Goal: Obtain resource: Download file/media

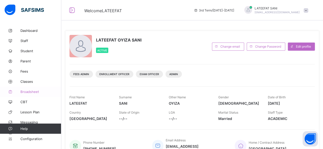
click at [30, 92] on span "Broadsheet" at bounding box center [40, 92] width 41 height 4
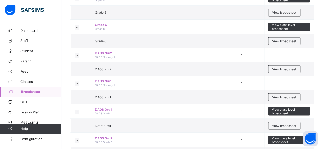
scroll to position [356, 0]
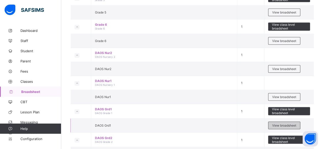
click at [285, 124] on span "View broadsheet" at bounding box center [284, 126] width 24 height 4
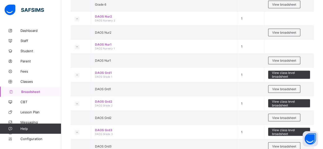
scroll to position [409, 0]
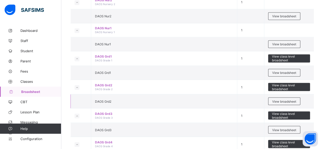
click at [186, 101] on td "DAOS Grd2" at bounding box center [164, 101] width 146 height 14
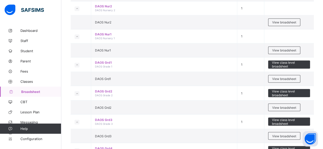
scroll to position [403, 0]
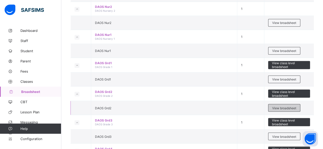
click at [286, 106] on span "View broadsheet" at bounding box center [284, 108] width 24 height 4
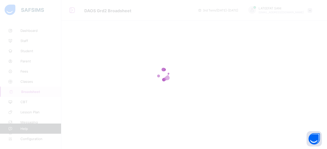
click at [164, 74] on icon at bounding box center [163, 75] width 20 height 20
click at [166, 74] on icon at bounding box center [163, 75] width 20 height 20
click at [160, 76] on icon at bounding box center [163, 75] width 20 height 20
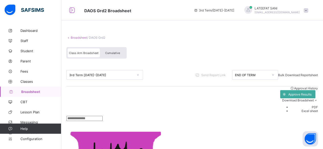
click at [40, 93] on span "Broadsheet" at bounding box center [41, 92] width 40 height 4
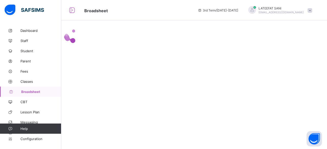
click at [32, 90] on span "Broadsheet" at bounding box center [41, 92] width 40 height 4
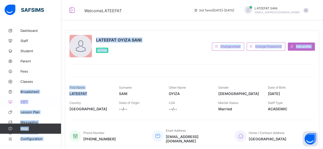
drag, startPoint x: 105, startPoint y: 96, endPoint x: 19, endPoint y: 98, distance: 86.0
click at [19, 98] on div "Welcome LATEEFAT 3rd Term / 2024-2025 LATEEFAT SANI admin@dalthaacademy.com Das…" at bounding box center [161, 129] width 323 height 258
click at [36, 90] on span "Broadsheet" at bounding box center [40, 92] width 41 height 4
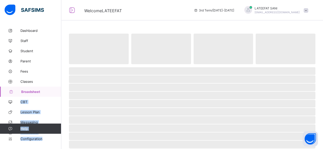
click at [36, 90] on span "Broadsheet" at bounding box center [41, 92] width 40 height 4
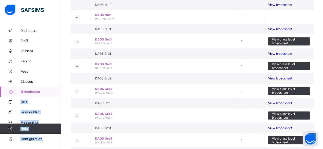
scroll to position [387, 0]
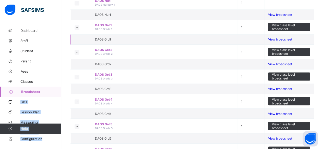
click at [284, 41] on span "View broadsheet" at bounding box center [280, 40] width 24 height 4
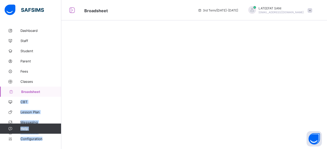
click at [284, 90] on div at bounding box center [193, 74] width 265 height 149
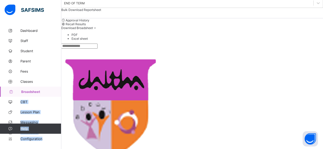
scroll to position [60, 0]
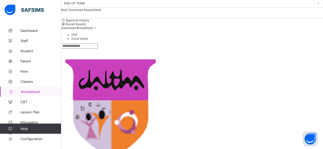
scroll to position [0, 0]
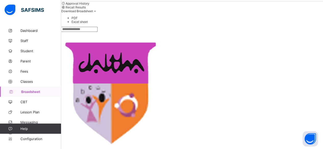
scroll to position [84, 0]
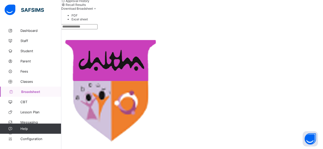
scroll to position [125, 0]
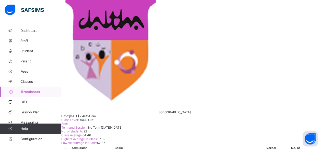
scroll to position [0, 0]
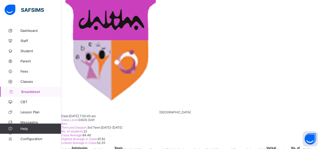
scroll to position [0, 0]
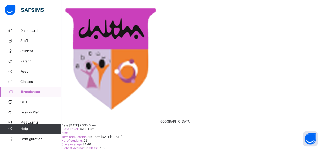
scroll to position [100, 0]
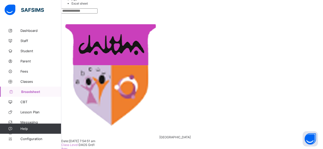
scroll to position [6, 0]
drag, startPoint x: 249, startPoint y: 19, endPoint x: 266, endPoint y: 37, distance: 24.6
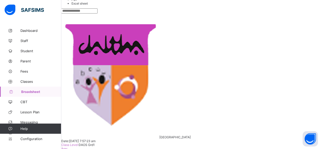
scroll to position [0, 0]
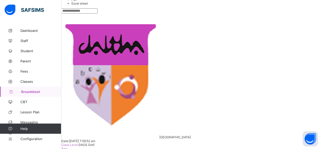
scroll to position [244, 0]
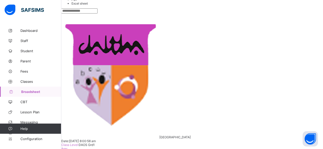
scroll to position [149, 0]
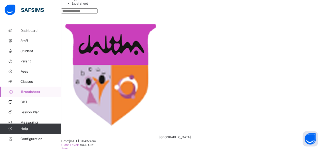
scroll to position [300, 0]
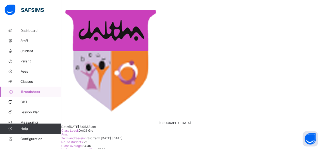
scroll to position [125, 0]
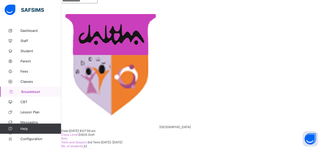
scroll to position [125, 0]
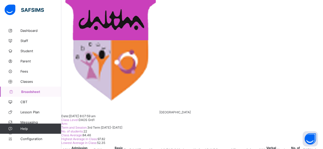
click at [29, 91] on span "Broadsheet" at bounding box center [41, 92] width 40 height 4
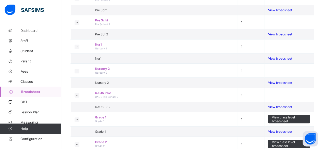
scroll to position [99, 0]
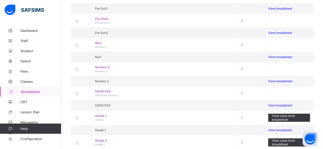
click at [29, 91] on span "Broadsheet" at bounding box center [41, 92] width 40 height 4
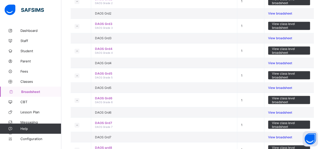
scroll to position [438, 0]
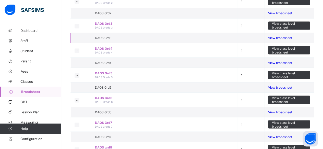
click at [287, 40] on span "View broadsheet" at bounding box center [280, 38] width 24 height 4
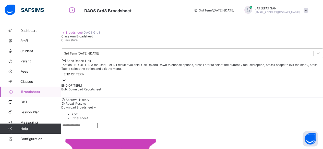
click at [84, 74] on div "END OF TERM" at bounding box center [74, 74] width 21 height 4
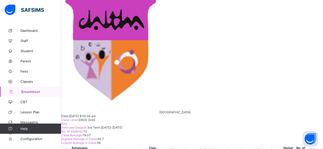
scroll to position [0, 0]
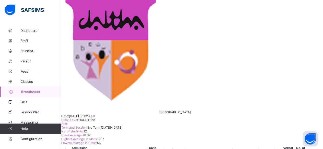
drag, startPoint x: 215, startPoint y: 126, endPoint x: 181, endPoint y: 123, distance: 33.8
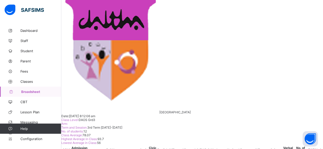
scroll to position [65, 0]
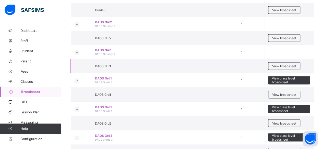
scroll to position [414, 0]
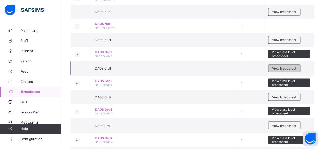
click at [286, 67] on span "View broadsheet" at bounding box center [284, 69] width 24 height 4
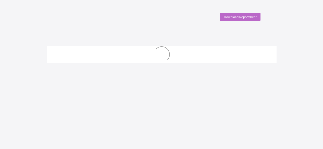
click at [192, 34] on div "Download Reportsheet New Update Available Hello there, You can install SAFSIMS …" at bounding box center [161, 87] width 323 height 149
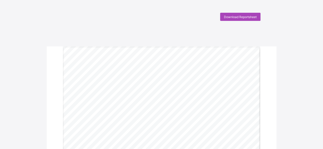
click at [238, 17] on span "Download Reportsheet" at bounding box center [240, 17] width 33 height 4
click at [244, 19] on div "Download Reportsheet" at bounding box center [240, 17] width 40 height 8
click at [242, 17] on span "Download Reportsheet" at bounding box center [240, 17] width 33 height 4
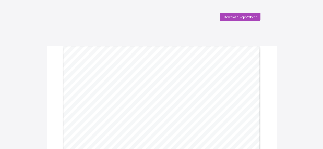
click at [244, 17] on span "Download Reportsheet" at bounding box center [240, 17] width 33 height 4
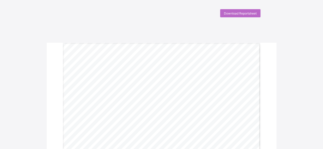
scroll to position [5, 0]
click at [239, 14] on span "Download Reportsheet" at bounding box center [240, 12] width 33 height 4
drag, startPoint x: 239, startPoint y: 14, endPoint x: 214, endPoint y: -22, distance: 43.6
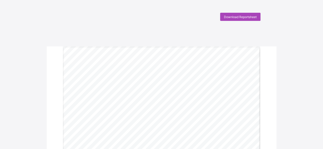
click at [235, 19] on div "Download Reportsheet" at bounding box center [240, 17] width 40 height 8
click at [245, 17] on span "Download Reportsheet" at bounding box center [240, 17] width 33 height 4
click at [241, 19] on div "Download Reportsheet" at bounding box center [240, 17] width 40 height 8
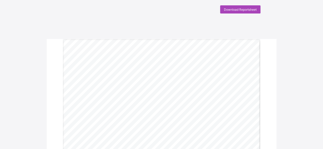
click at [241, 10] on span "Download Reportsheet" at bounding box center [240, 10] width 33 height 4
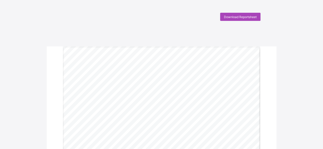
click at [243, 16] on span "Download Reportsheet" at bounding box center [240, 17] width 33 height 4
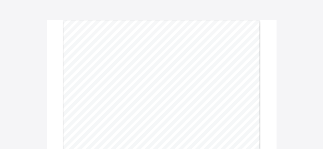
scroll to position [3, 0]
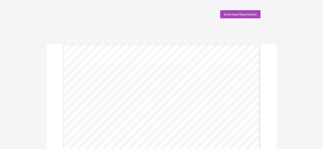
click at [244, 15] on span "Download Reportsheet" at bounding box center [240, 15] width 33 height 4
click at [239, 17] on span "Download Reportsheet" at bounding box center [240, 17] width 33 height 4
click at [246, 18] on span "Download Reportsheet" at bounding box center [240, 17] width 33 height 4
click at [236, 16] on span "Download Reportsheet" at bounding box center [240, 17] width 33 height 4
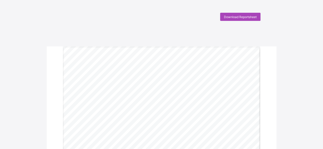
click at [232, 16] on span "Download Reportsheet" at bounding box center [240, 17] width 33 height 4
click at [235, 16] on span "Download Reportsheet" at bounding box center [240, 17] width 33 height 4
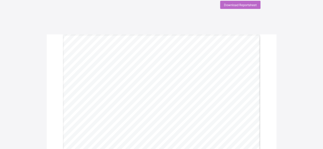
scroll to position [12, 0]
click at [240, 6] on span "Download Reportsheet" at bounding box center [240, 5] width 33 height 4
click at [240, 2] on div "Download Reportsheet" at bounding box center [240, 5] width 40 height 8
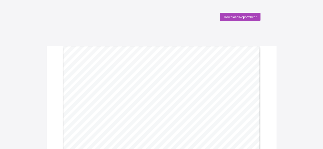
click at [247, 14] on div "Download Reportsheet" at bounding box center [240, 17] width 40 height 8
click at [242, 17] on span "Download Reportsheet" at bounding box center [240, 17] width 33 height 4
click at [237, 15] on span "Download Reportsheet" at bounding box center [240, 17] width 33 height 4
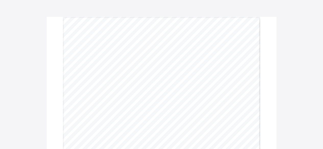
scroll to position [40, 0]
click at [200, 119] on div "DALTHA ACADEMY Motto: ...bridging the gaps in educating the Muslim child 25B Ka…" at bounding box center [162, 145] width 198 height 279
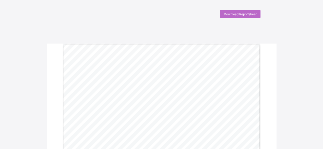
scroll to position [0, 0]
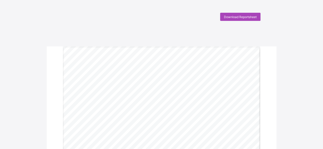
click at [239, 17] on span "Download Reportsheet" at bounding box center [240, 17] width 33 height 4
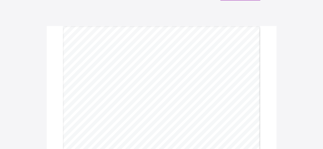
scroll to position [7, 0]
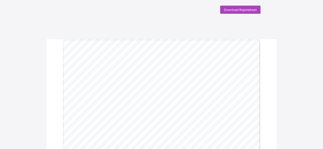
click at [241, 10] on span "Download Reportsheet" at bounding box center [240, 10] width 33 height 4
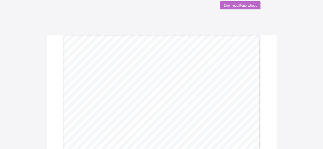
scroll to position [12, 0]
click at [239, 7] on div "Download Reportsheet" at bounding box center [240, 5] width 40 height 8
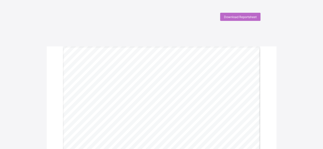
click at [240, 16] on span "Download Reportsheet" at bounding box center [240, 17] width 33 height 4
click at [241, 18] on span "Download Reportsheet" at bounding box center [240, 17] width 33 height 4
click at [190, 14] on div "Download Reportsheet" at bounding box center [161, 17] width 203 height 8
click at [238, 18] on span "Download Reportsheet" at bounding box center [240, 17] width 33 height 4
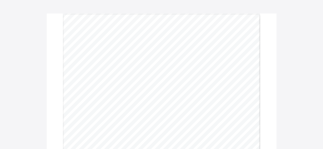
scroll to position [33, 0]
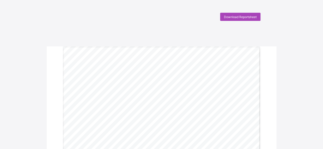
click at [243, 18] on span "Download Reportsheet" at bounding box center [240, 17] width 33 height 4
click at [241, 19] on div "Download Reportsheet" at bounding box center [240, 17] width 40 height 8
click at [244, 16] on span "Download Reportsheet" at bounding box center [240, 17] width 33 height 4
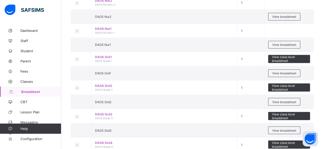
scroll to position [409, 0]
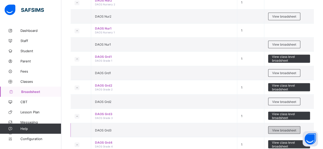
click at [277, 128] on span "View broadsheet" at bounding box center [284, 130] width 24 height 4
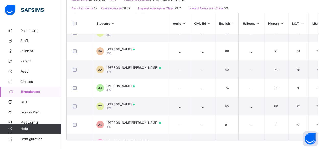
scroll to position [83, 0]
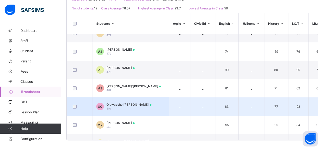
click at [129, 103] on span "Oluwatishe [PERSON_NAME]" at bounding box center [128, 105] width 45 height 4
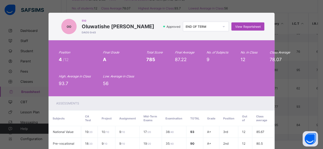
click at [246, 28] on span "View Reportsheet" at bounding box center [247, 27] width 25 height 4
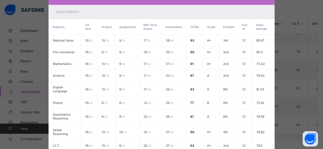
scroll to position [136, 0]
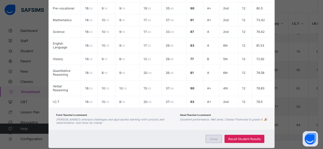
click at [210, 137] on span "Close" at bounding box center [214, 139] width 8 height 4
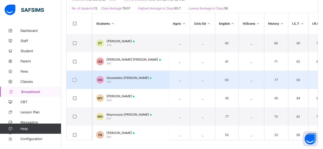
scroll to position [116, 0]
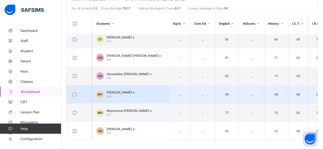
click at [135, 92] on div "[PERSON_NAME] 540" at bounding box center [120, 95] width 28 height 8
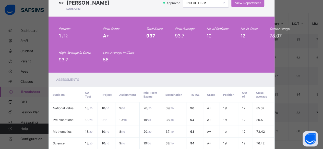
scroll to position [20, 0]
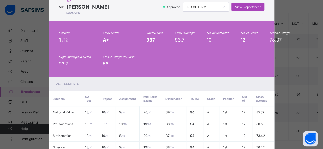
click at [240, 6] on span "View Reportsheet" at bounding box center [247, 7] width 25 height 4
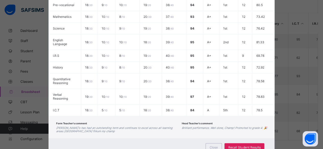
scroll to position [141, 0]
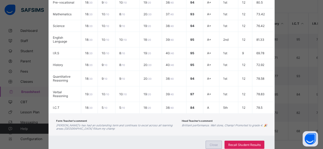
click at [210, 141] on div "Close" at bounding box center [213, 145] width 16 height 8
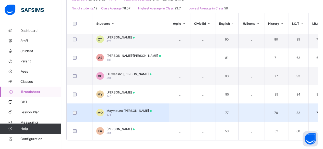
click at [139, 111] on div "Maymouna [PERSON_NAME] 574" at bounding box center [128, 113] width 45 height 8
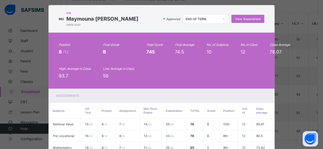
scroll to position [7, 0]
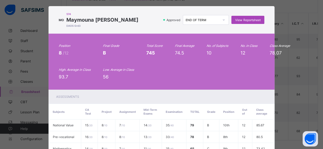
click at [240, 20] on span "View Reportsheet" at bounding box center [247, 20] width 25 height 4
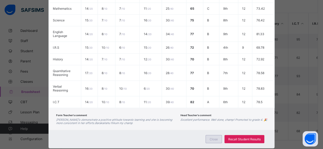
click at [218, 135] on div "Close" at bounding box center [213, 139] width 16 height 8
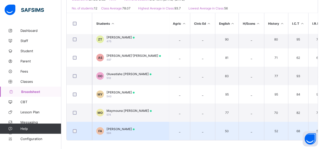
click at [137, 124] on td "FA Fatima Muhammad Ameen 594" at bounding box center [130, 131] width 77 height 18
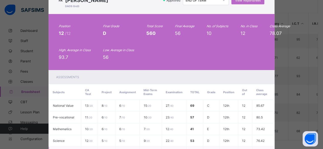
scroll to position [0, 0]
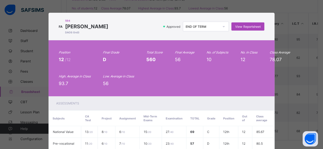
click at [241, 26] on span "View Reportsheet" at bounding box center [247, 27] width 25 height 4
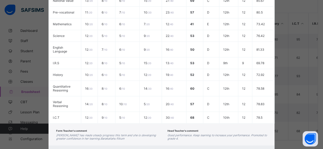
scroll to position [147, 0]
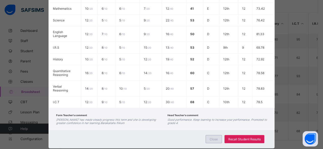
click at [217, 138] on span "Close" at bounding box center [214, 140] width 8 height 4
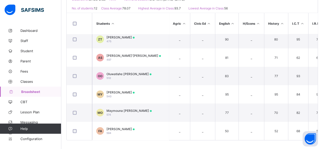
click at [30, 91] on span "Broadsheet" at bounding box center [41, 92] width 40 height 4
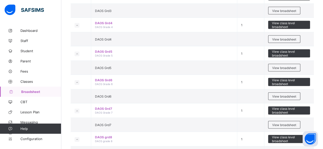
scroll to position [528, 0]
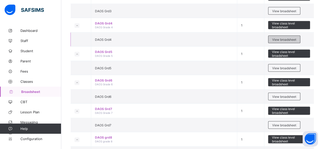
click at [290, 38] on span "View broadsheet" at bounding box center [284, 40] width 24 height 4
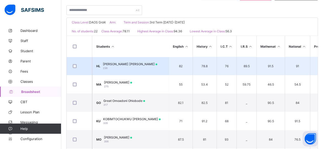
click at [151, 62] on span "Habeebah Olamiposi Ishaaq Lawal" at bounding box center [130, 64] width 54 height 4
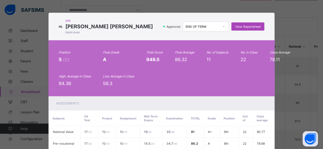
click at [244, 25] on span "View Reportsheet" at bounding box center [247, 27] width 25 height 4
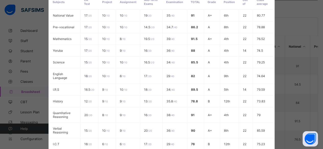
scroll to position [169, 0]
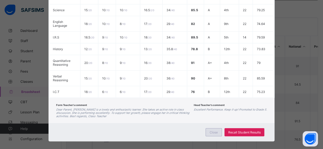
click at [212, 131] on span "Close" at bounding box center [214, 133] width 8 height 4
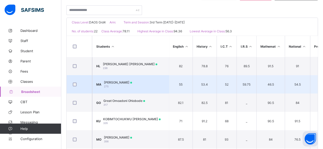
click at [127, 83] on span "Muhammad Aliyu Abdulrahman" at bounding box center [118, 83] width 28 height 4
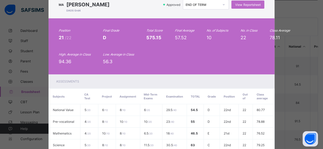
scroll to position [0, 0]
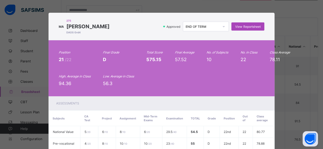
click at [241, 27] on span "View Reportsheet" at bounding box center [247, 27] width 25 height 4
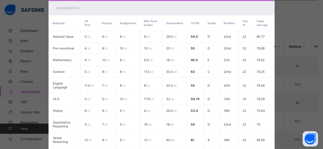
scroll to position [161, 0]
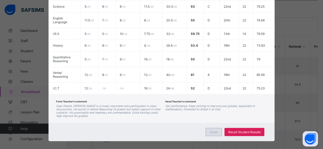
click at [213, 130] on span "Close" at bounding box center [214, 132] width 8 height 4
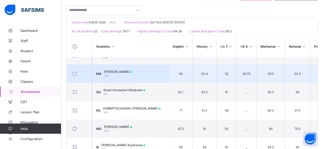
scroll to position [10, 0]
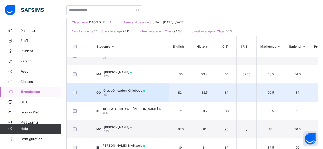
click at [132, 91] on span "Great Omoadoni Ohiobode" at bounding box center [124, 91] width 42 height 4
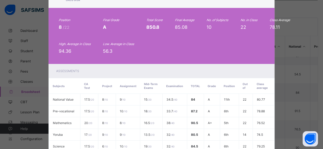
scroll to position [0, 0]
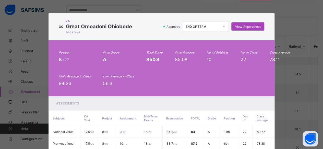
click at [247, 29] on div "View Reportsheet" at bounding box center [247, 26] width 33 height 8
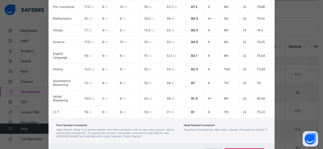
scroll to position [157, 0]
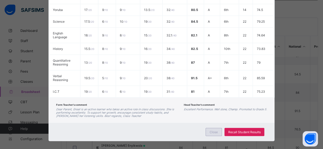
click at [211, 130] on span "Close" at bounding box center [214, 132] width 8 height 4
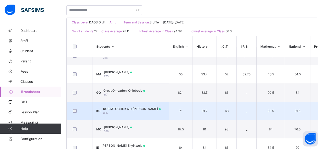
click at [131, 107] on span "KOBIMTOCHUKWU MCKENZIE UMELO" at bounding box center [131, 109] width 57 height 4
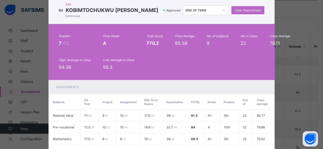
scroll to position [0, 0]
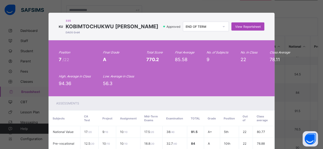
click at [251, 28] on span "View Reportsheet" at bounding box center [247, 27] width 25 height 4
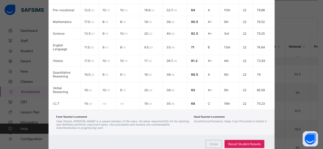
scroll to position [152, 0]
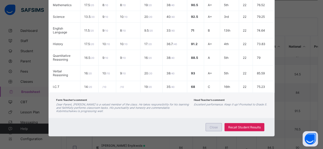
click at [212, 127] on span "Close" at bounding box center [214, 128] width 8 height 4
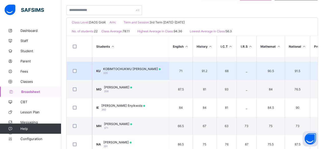
scroll to position [51, 0]
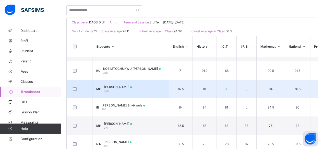
click at [132, 86] on span "Mattanah Oluwasekemi Oladokun" at bounding box center [118, 87] width 28 height 4
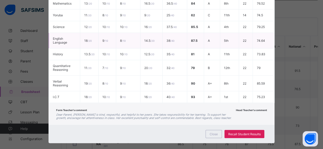
scroll to position [0, 0]
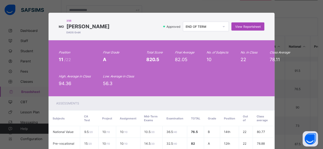
click at [244, 27] on span "View Reportsheet" at bounding box center [247, 27] width 25 height 4
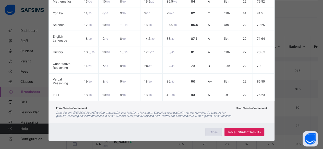
click at [217, 130] on span "Close" at bounding box center [214, 132] width 8 height 4
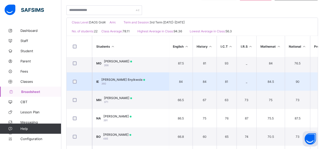
scroll to position [77, 0]
click at [129, 75] on td "IE Isabel Eboh Enyikwola 360" at bounding box center [130, 81] width 77 height 18
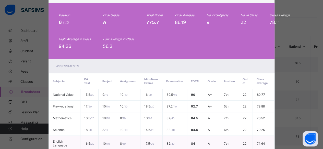
scroll to position [0, 0]
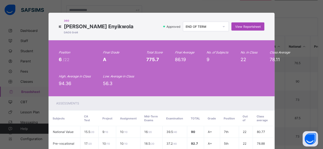
click at [244, 28] on span "View Reportsheet" at bounding box center [247, 27] width 25 height 4
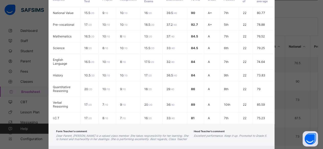
scroll to position [143, 0]
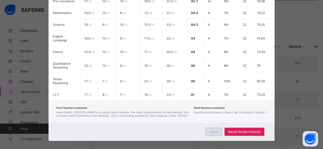
click at [214, 130] on span "Close" at bounding box center [214, 132] width 8 height 4
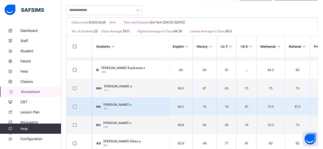
scroll to position [89, 0]
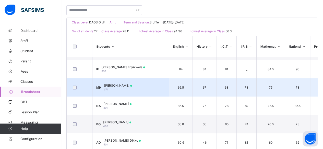
click at [132, 89] on div "Maryam Mustapha Hikima 371" at bounding box center [118, 88] width 28 height 8
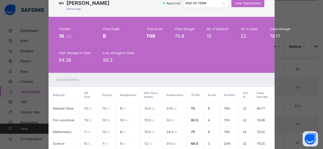
scroll to position [0, 0]
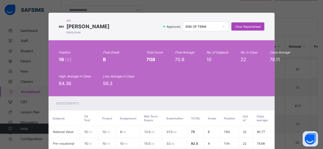
click at [239, 27] on span "View Reportsheet" at bounding box center [247, 27] width 25 height 4
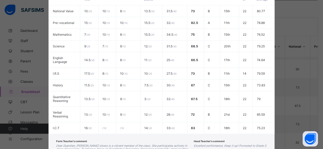
scroll to position [157, 0]
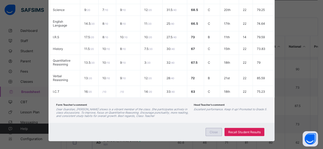
click at [216, 130] on span "Close" at bounding box center [214, 132] width 8 height 4
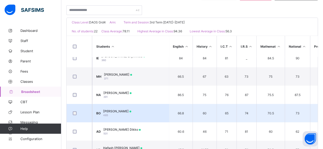
scroll to position [96, 0]
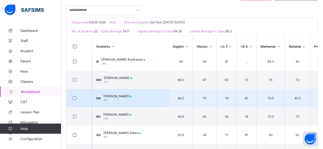
click at [128, 96] on span "Naadhirah Ademide Adeniyi" at bounding box center [117, 96] width 28 height 4
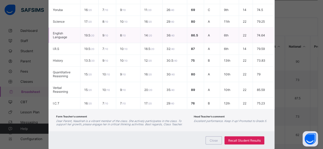
scroll to position [0, 0]
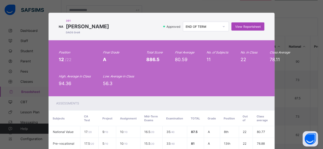
click at [241, 26] on span "View Reportsheet" at bounding box center [247, 27] width 25 height 4
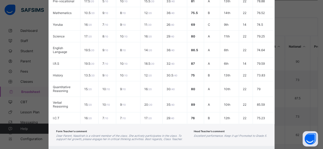
scroll to position [165, 0]
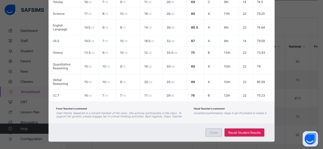
click at [210, 131] on span "Close" at bounding box center [214, 133] width 8 height 4
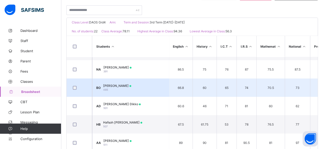
scroll to position [127, 0]
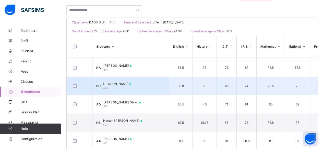
click at [131, 84] on span "Bilal Oladamola Olajide" at bounding box center [117, 84] width 28 height 4
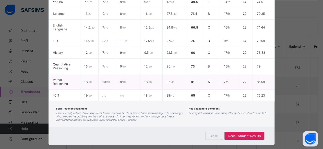
scroll to position [0, 0]
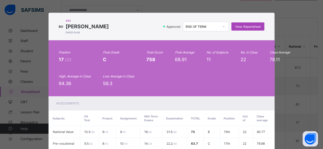
click at [248, 26] on span "View Reportsheet" at bounding box center [247, 27] width 25 height 4
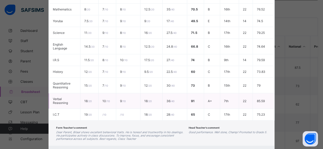
scroll to position [151, 0]
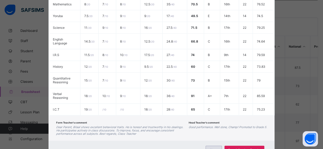
click at [211, 148] on span "Close" at bounding box center [214, 150] width 8 height 4
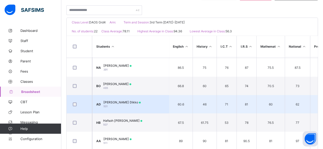
scroll to position [143, 0]
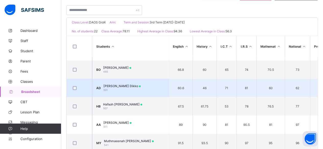
click at [141, 89] on div "Aisha Ajoke Shamsudeen Dikko 501" at bounding box center [121, 88] width 37 height 8
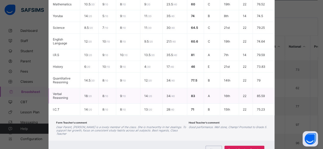
scroll to position [0, 0]
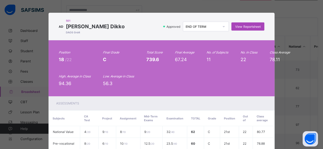
click at [247, 28] on span "View Reportsheet" at bounding box center [247, 27] width 25 height 4
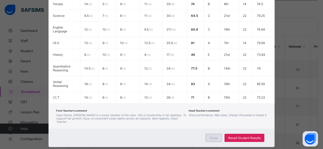
scroll to position [165, 0]
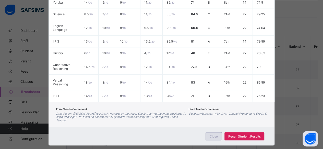
click at [216, 132] on div "Close" at bounding box center [213, 136] width 16 height 8
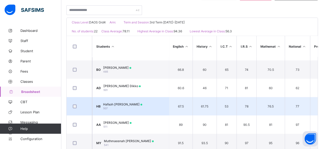
scroll to position [162, 0]
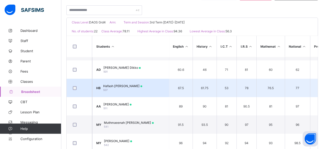
click at [136, 87] on div "Hafsoh Wuraola Bello 507" at bounding box center [122, 88] width 39 height 8
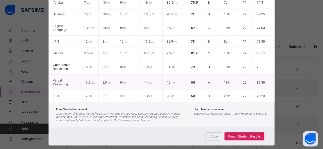
scroll to position [0, 0]
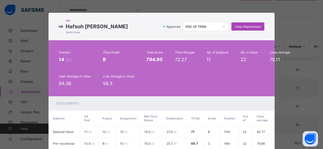
click at [246, 26] on span "View Reportsheet" at bounding box center [247, 27] width 25 height 4
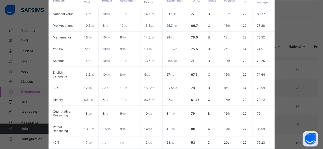
scroll to position [169, 0]
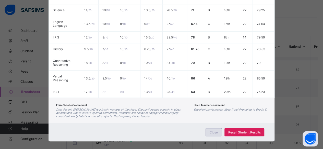
click at [215, 131] on span "Close" at bounding box center [214, 133] width 8 height 4
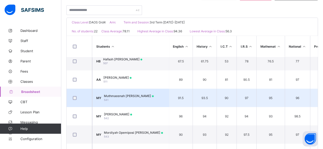
scroll to position [189, 0]
click at [134, 98] on div "Muthmaeenah Opeyemi Yusuf 541" at bounding box center [129, 98] width 50 height 8
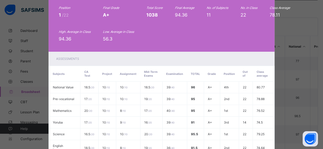
scroll to position [0, 0]
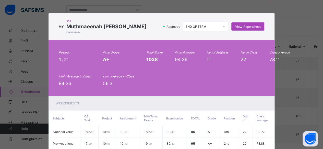
click at [245, 26] on span "View Reportsheet" at bounding box center [247, 27] width 25 height 4
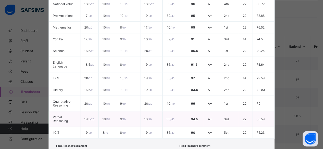
scroll to position [172, 0]
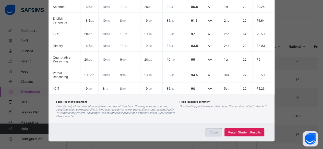
click at [212, 131] on span "Close" at bounding box center [214, 133] width 8 height 4
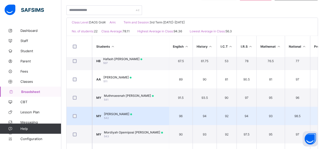
click at [126, 116] on div "Mufeedah Oluwatobi Yusuf 542" at bounding box center [118, 116] width 28 height 8
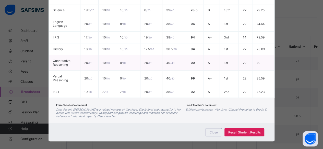
scroll to position [0, 0]
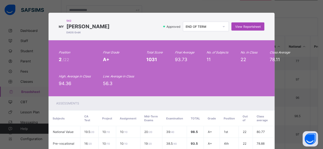
click at [239, 26] on span "View Reportsheet" at bounding box center [247, 27] width 25 height 4
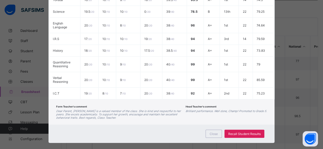
scroll to position [169, 0]
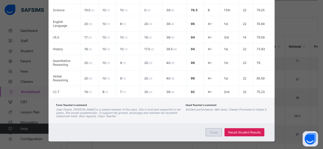
click at [215, 129] on div "Close" at bounding box center [213, 132] width 16 height 8
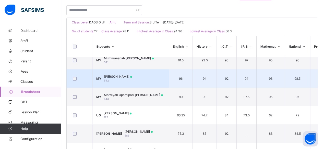
scroll to position [227, 0]
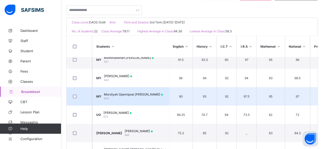
click at [125, 97] on div "Mordiyah Opemiposi Yusuf 543" at bounding box center [133, 97] width 59 height 8
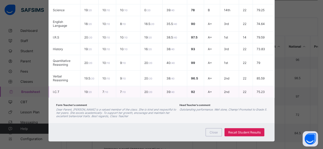
scroll to position [0, 0]
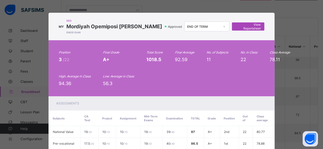
click at [248, 26] on span "View Reportsheet" at bounding box center [248, 27] width 25 height 8
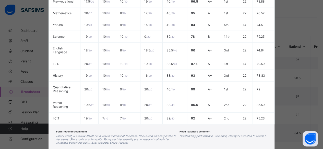
scroll to position [169, 0]
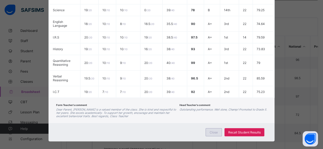
click at [213, 131] on span "Close" at bounding box center [214, 133] width 8 height 4
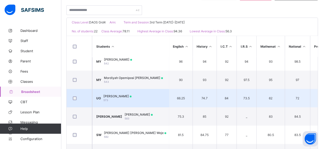
scroll to position [244, 0]
click at [131, 96] on span "Ubaydullah Adegboyega Oyelami" at bounding box center [117, 96] width 28 height 4
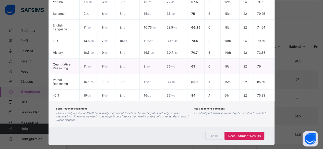
scroll to position [0, 0]
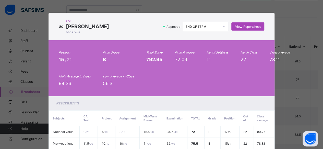
click at [245, 26] on span "View Reportsheet" at bounding box center [247, 27] width 25 height 4
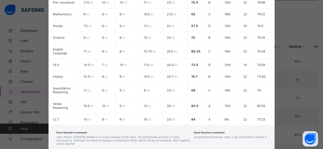
scroll to position [165, 0]
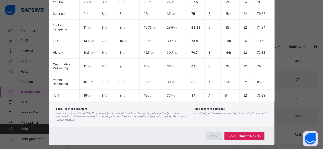
click at [214, 134] on span "Close" at bounding box center [214, 136] width 8 height 4
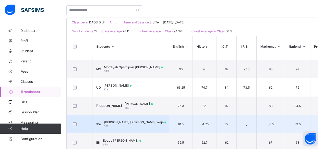
scroll to position [264, 0]
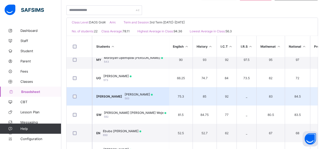
click at [141, 95] on div "Justin Chidubem Okafor 583" at bounding box center [139, 97] width 28 height 8
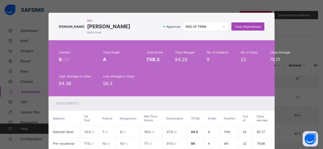
scroll to position [83, 0]
click at [245, 26] on span "View Reportsheet" at bounding box center [247, 27] width 25 height 4
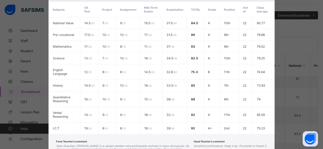
scroll to position [146, 0]
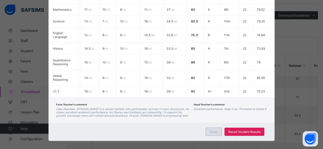
click at [213, 130] on span "Close" at bounding box center [214, 132] width 8 height 4
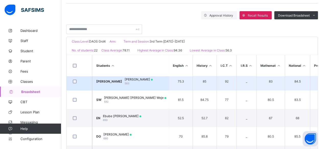
scroll to position [300, 0]
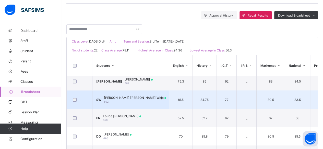
click at [125, 96] on span "Sophia Eberechi Weje" at bounding box center [135, 98] width 62 height 4
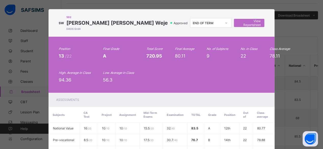
scroll to position [0, 0]
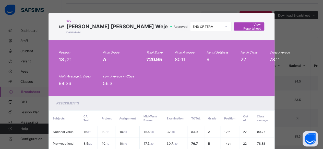
click at [248, 27] on span "View Reportsheet" at bounding box center [249, 27] width 23 height 8
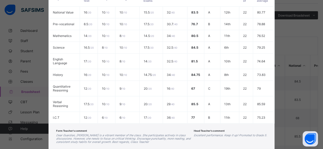
scroll to position [131, 0]
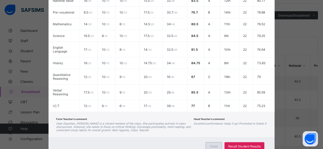
click at [211, 145] on span "Close" at bounding box center [214, 147] width 8 height 4
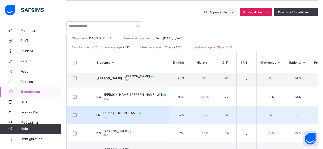
scroll to position [92, 0]
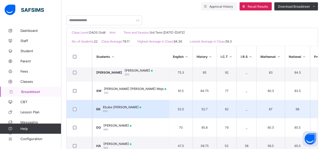
click at [130, 105] on span "Ebube Chidubem Nwizu" at bounding box center [122, 107] width 38 height 4
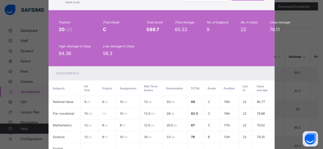
scroll to position [0, 0]
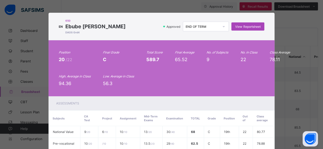
click at [242, 24] on div "View Reportsheet" at bounding box center [247, 26] width 33 height 8
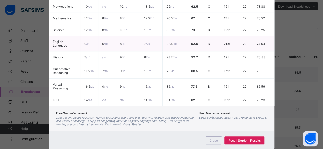
scroll to position [146, 0]
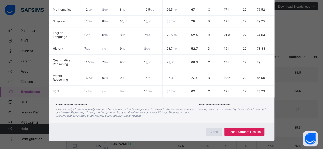
click at [214, 130] on span "Close" at bounding box center [214, 132] width 8 height 4
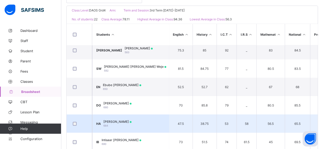
scroll to position [125, 0]
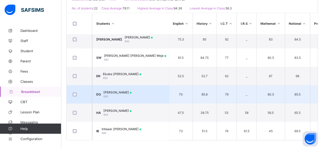
click at [131, 91] on div "Derek Chinemerem Oguzie 680" at bounding box center [117, 95] width 28 height 8
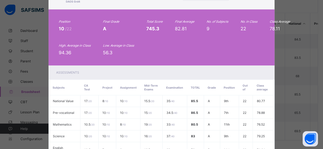
scroll to position [0, 0]
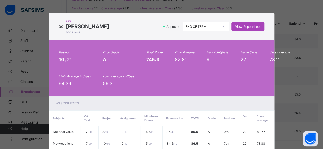
click at [248, 26] on span "View Reportsheet" at bounding box center [247, 27] width 25 height 4
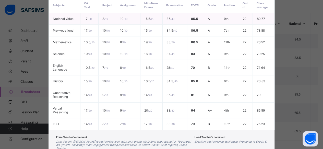
scroll to position [143, 0]
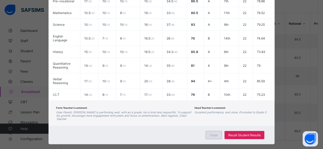
click at [215, 133] on span "Close" at bounding box center [214, 135] width 8 height 4
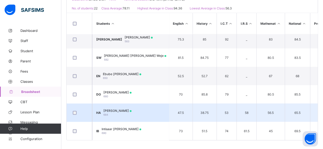
click at [124, 109] on span "Hauwa Wuraola Ambali" at bounding box center [117, 111] width 28 height 4
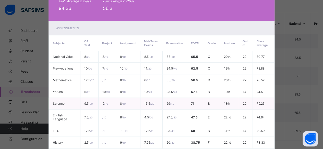
scroll to position [0, 0]
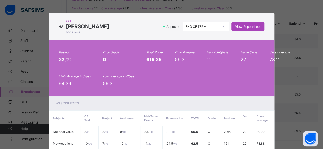
click at [240, 25] on div "View Reportsheet" at bounding box center [247, 26] width 33 height 8
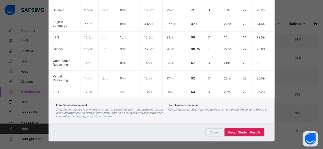
scroll to position [169, 0]
click at [216, 131] on span "Close" at bounding box center [214, 133] width 8 height 4
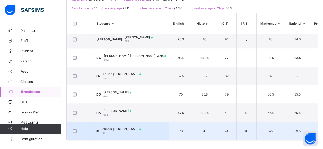
drag, startPoint x: 140, startPoint y: 125, endPoint x: 128, endPoint y: 128, distance: 12.5
click at [128, 128] on div "Intisaar Abike Badru 690" at bounding box center [122, 131] width 40 height 8
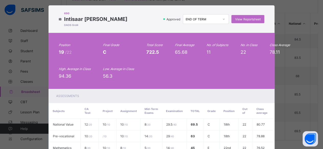
scroll to position [0, 0]
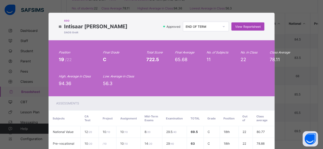
click at [244, 28] on span "View Reportsheet" at bounding box center [247, 27] width 25 height 4
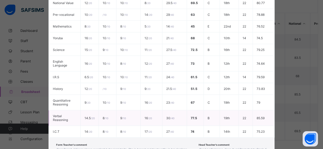
scroll to position [169, 0]
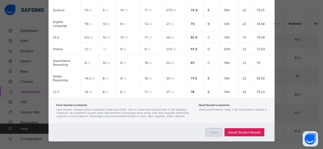
click at [214, 131] on span "Close" at bounding box center [214, 133] width 8 height 4
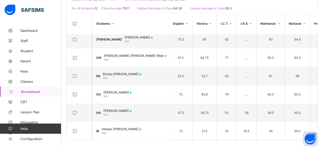
click at [29, 92] on span "Broadsheet" at bounding box center [41, 92] width 40 height 4
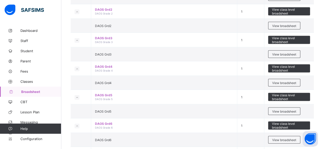
scroll to position [485, 0]
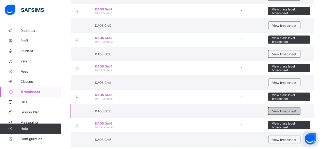
click at [282, 110] on span "View broadsheet" at bounding box center [284, 112] width 24 height 4
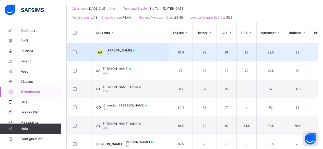
click at [135, 52] on div "Abdulrahman Adebayo Ajani 191" at bounding box center [120, 52] width 28 height 8
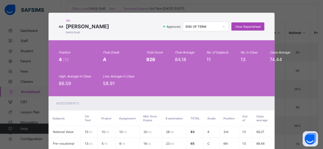
click at [243, 25] on span "View Reportsheet" at bounding box center [247, 27] width 25 height 4
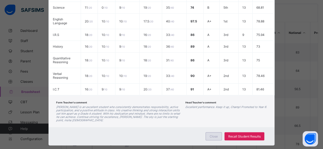
scroll to position [172, 0]
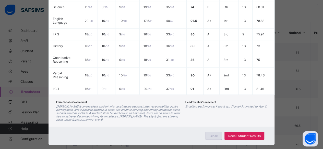
click at [217, 134] on span "Close" at bounding box center [214, 136] width 8 height 4
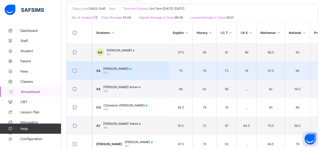
click at [130, 67] on span "[PERSON_NAME]" at bounding box center [117, 69] width 28 height 4
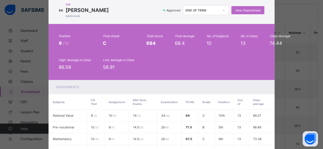
scroll to position [0, 0]
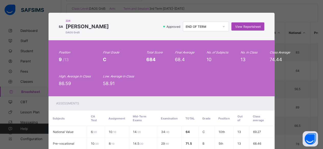
click at [248, 27] on span "View Reportsheet" at bounding box center [247, 27] width 25 height 4
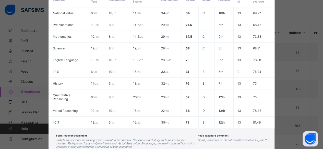
scroll to position [150, 0]
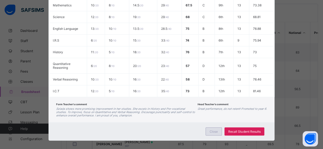
click at [209, 128] on div "Close" at bounding box center [213, 132] width 16 height 8
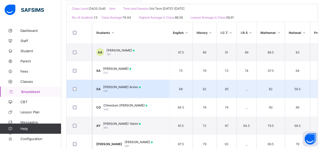
click at [136, 88] on div "Sophia Chiamaka Ariom 285" at bounding box center [122, 89] width 38 height 8
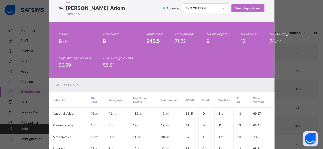
scroll to position [3, 0]
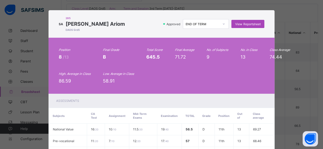
click at [247, 25] on span "View Reportsheet" at bounding box center [247, 24] width 25 height 4
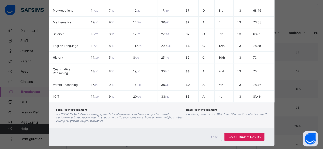
scroll to position [139, 0]
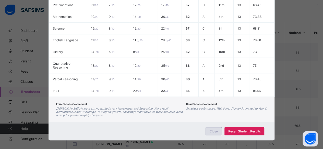
click at [216, 129] on div "Close" at bounding box center [213, 131] width 16 height 8
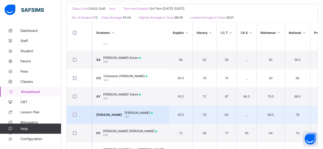
scroll to position [31, 0]
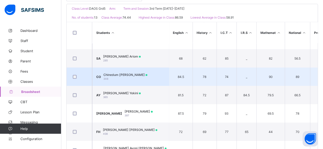
click at [137, 74] on span "Chinedum Shawn Okwudinka" at bounding box center [125, 75] width 44 height 4
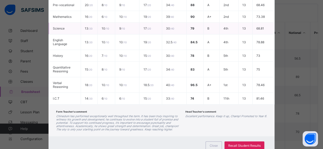
scroll to position [0, 0]
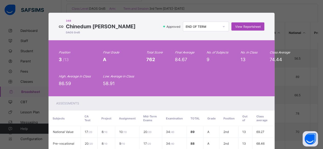
click at [246, 27] on span "View Reportsheet" at bounding box center [247, 27] width 25 height 4
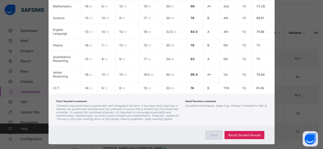
click at [211, 133] on span "Close" at bounding box center [214, 135] width 8 height 4
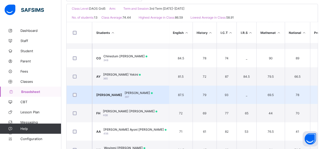
scroll to position [50, 0]
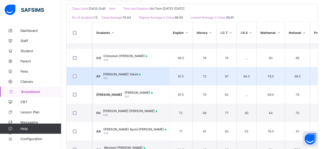
click at [128, 75] on div "Al-Amin Olawale Yekini 365" at bounding box center [122, 76] width 38 height 8
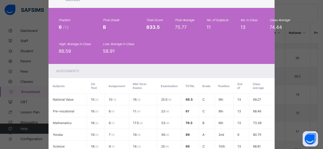
scroll to position [0, 0]
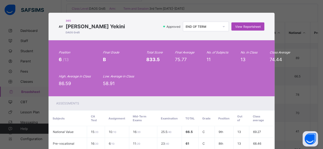
click at [249, 27] on span "View Reportsheet" at bounding box center [247, 27] width 25 height 4
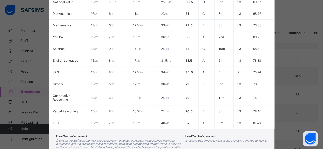
scroll to position [168, 0]
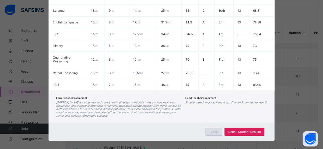
click at [215, 130] on span "Close" at bounding box center [214, 132] width 8 height 4
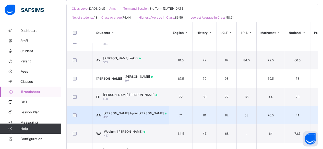
scroll to position [72, 0]
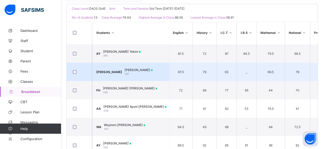
click at [137, 73] on div "Julie Kamsiriochukwu Onyenuche 397" at bounding box center [139, 72] width 28 height 8
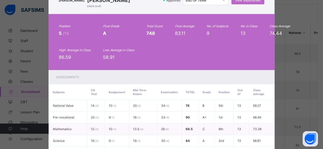
scroll to position [0, 0]
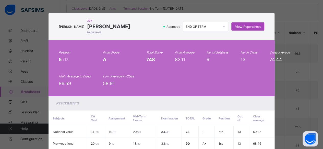
click at [254, 27] on span "View Reportsheet" at bounding box center [247, 27] width 25 height 4
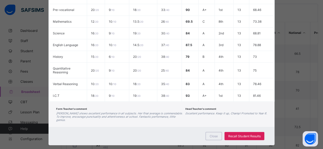
scroll to position [136, 0]
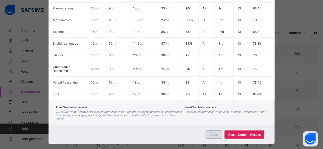
click at [217, 133] on span "Close" at bounding box center [214, 135] width 8 height 4
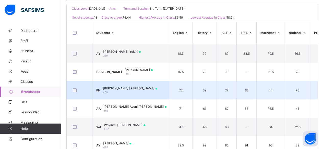
click at [138, 93] on td "FH Fatima Ali Hassan 408" at bounding box center [130, 90] width 77 height 18
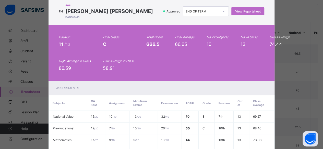
scroll to position [11, 0]
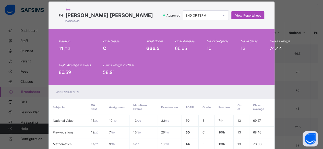
click at [247, 15] on span "View Reportsheet" at bounding box center [247, 16] width 25 height 4
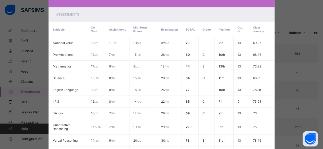
scroll to position [154, 0]
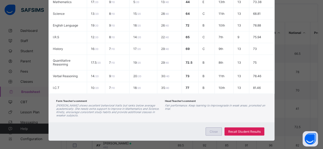
click at [215, 130] on span "Close" at bounding box center [214, 132] width 8 height 4
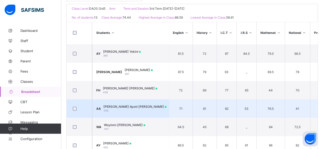
click at [142, 107] on td "AA Aisha Ayoni Abdullahi 456" at bounding box center [130, 109] width 77 height 18
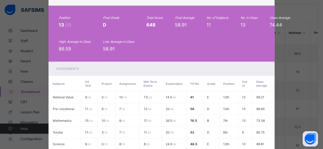
scroll to position [0, 0]
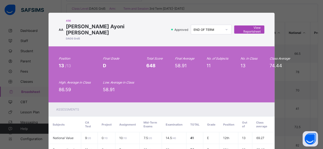
click at [244, 29] on div "View Reportsheet" at bounding box center [249, 30] width 30 height 8
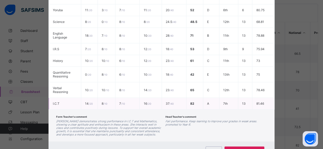
scroll to position [164, 0]
click at [218, 147] on div "Close" at bounding box center [213, 151] width 16 height 8
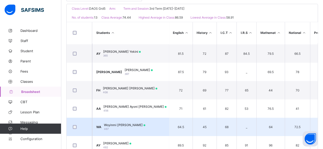
scroll to position [91, 0]
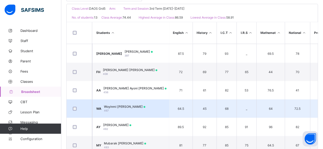
click at [120, 107] on div "Woyinmi Emi Amungo 467" at bounding box center [124, 109] width 41 height 8
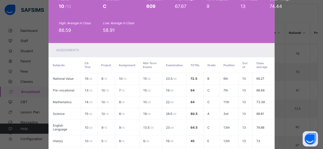
scroll to position [0, 0]
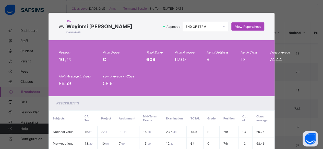
click at [246, 28] on div "View Reportsheet" at bounding box center [247, 26] width 33 height 8
click at [240, 27] on span "View Reportsheet" at bounding box center [247, 27] width 25 height 4
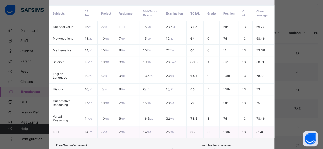
scroll to position [146, 0]
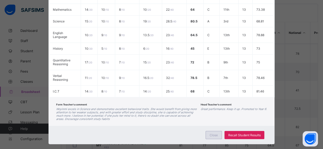
click at [218, 131] on div "Close" at bounding box center [213, 135] width 16 height 8
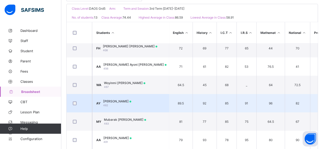
scroll to position [118, 0]
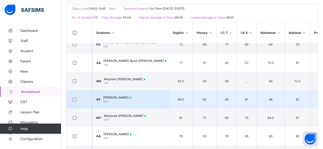
click at [131, 97] on span "Aliyah Bolanle Yekini" at bounding box center [117, 98] width 28 height 4
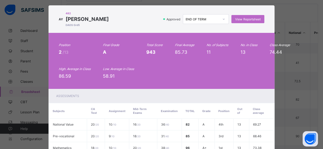
scroll to position [0, 0]
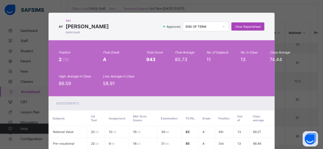
click at [244, 27] on span "View Reportsheet" at bounding box center [247, 27] width 25 height 4
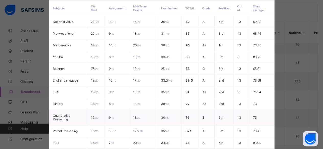
scroll to position [165, 0]
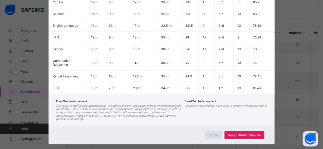
click at [215, 131] on div "Close" at bounding box center [213, 135] width 16 height 8
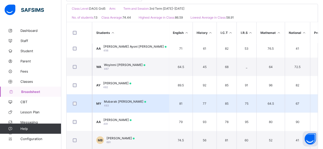
scroll to position [125, 0]
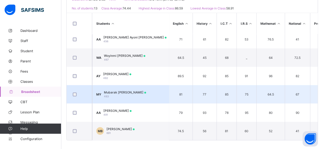
click at [123, 91] on span "Mubarak Olamide Yekini" at bounding box center [125, 93] width 42 height 4
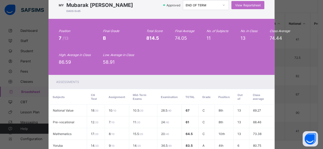
scroll to position [0, 0]
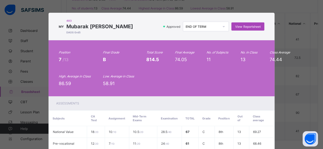
click at [245, 24] on div "View Reportsheet" at bounding box center [247, 26] width 33 height 8
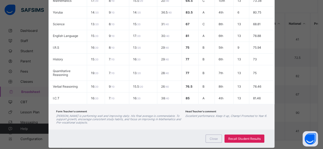
scroll to position [162, 0]
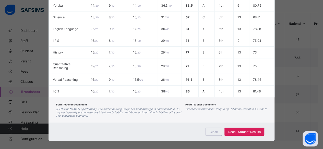
click at [215, 123] on div "Close Recall Student Results" at bounding box center [161, 132] width 226 height 18
click at [215, 130] on span "Close" at bounding box center [214, 132] width 8 height 4
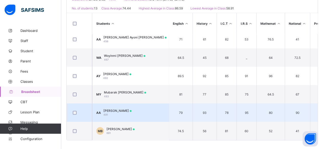
click at [128, 109] on span "Asma Adesewa Ajani" at bounding box center [117, 111] width 28 height 4
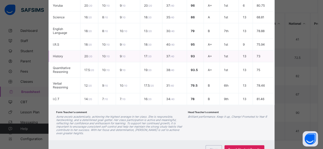
scroll to position [0, 0]
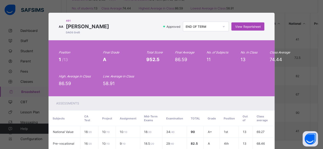
click at [239, 27] on span "View Reportsheet" at bounding box center [247, 27] width 25 height 4
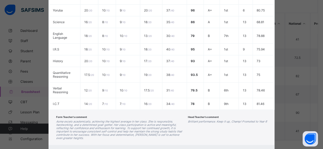
scroll to position [164, 0]
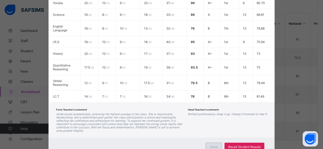
click at [213, 145] on span "Close" at bounding box center [214, 147] width 8 height 4
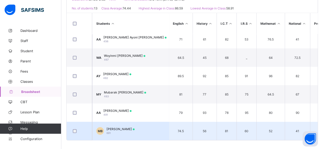
click at [133, 130] on div "Mahfouz Aremu Badru 691" at bounding box center [120, 131] width 28 height 8
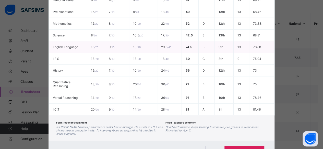
scroll to position [0, 0]
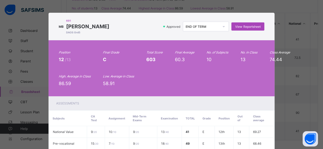
click at [241, 26] on span "View Reportsheet" at bounding box center [247, 27] width 25 height 4
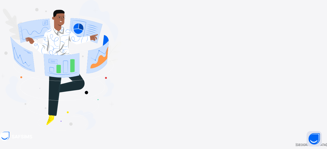
type input "**********"
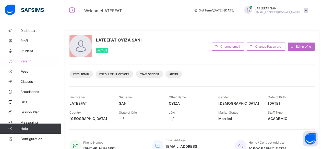
click at [31, 62] on span "Parent" at bounding box center [40, 61] width 41 height 4
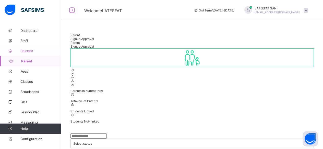
click at [32, 51] on span "Student" at bounding box center [40, 51] width 41 height 4
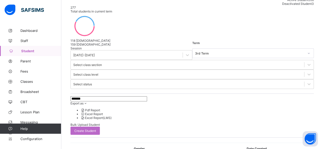
scroll to position [72, 0]
type input "*"
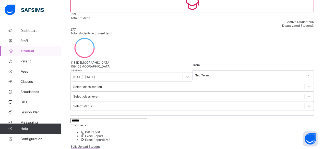
scroll to position [34, 0]
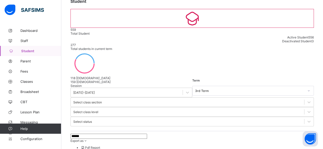
type input "******"
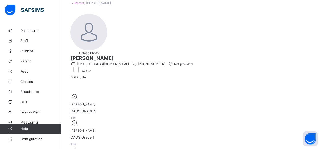
scroll to position [33, 0]
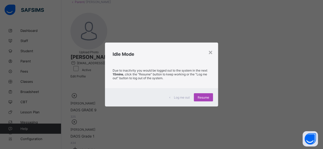
click at [206, 97] on span "Resume" at bounding box center [203, 98] width 11 height 4
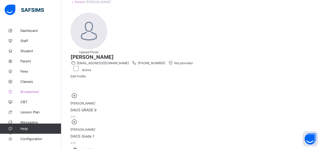
click at [30, 90] on span "Broadsheet" at bounding box center [40, 92] width 41 height 4
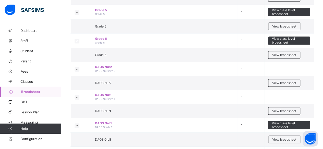
scroll to position [393, 0]
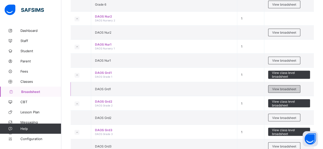
click at [285, 87] on span "View broadsheet" at bounding box center [284, 89] width 24 height 4
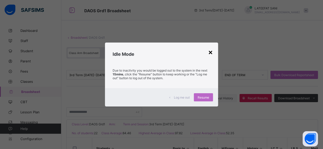
click at [211, 52] on div "×" at bounding box center [210, 52] width 5 height 9
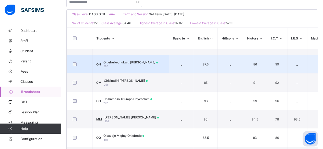
scroll to position [12, 0]
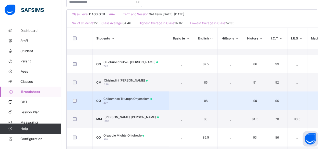
click at [141, 95] on td "CO Chikamnso Triumph Onyesolom 297" at bounding box center [130, 101] width 77 height 18
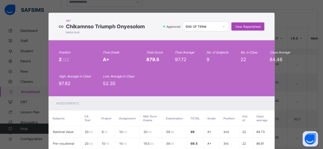
click at [247, 27] on span "View Reportsheet" at bounding box center [247, 27] width 25 height 4
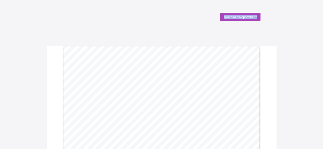
click at [251, 14] on div "Download Reportsheet" at bounding box center [240, 17] width 40 height 8
click at [239, 18] on span "Download Reportsheet" at bounding box center [240, 17] width 33 height 4
click at [242, 18] on span "Download Reportsheet" at bounding box center [240, 17] width 33 height 4
drag, startPoint x: 242, startPoint y: 18, endPoint x: 229, endPoint y: 21, distance: 13.9
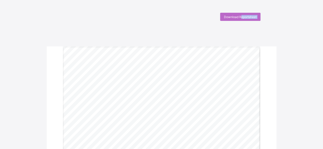
click at [237, 18] on span "Download Reportsheet" at bounding box center [240, 17] width 33 height 4
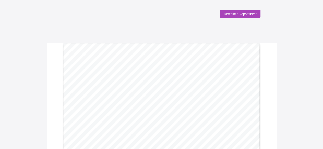
scroll to position [3, 0]
click at [243, 14] on span "Download Reportsheet" at bounding box center [240, 14] width 33 height 4
click at [238, 20] on div "Download Reportsheet" at bounding box center [240, 17] width 40 height 8
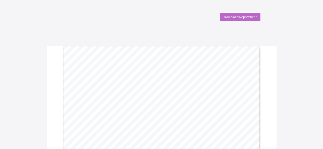
click at [239, 17] on span "Download Reportsheet" at bounding box center [240, 17] width 33 height 4
click at [235, 16] on span "Download Reportsheet" at bounding box center [240, 17] width 33 height 4
click at [242, 17] on span "Download Reportsheet" at bounding box center [240, 17] width 33 height 4
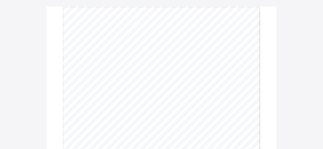
scroll to position [37, 0]
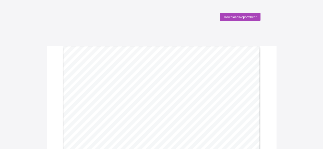
click at [237, 17] on span "Download Reportsheet" at bounding box center [240, 17] width 33 height 4
click at [240, 14] on span "Download Reportsheet" at bounding box center [240, 15] width 33 height 4
click at [236, 15] on span "Download Reportsheet" at bounding box center [240, 17] width 33 height 4
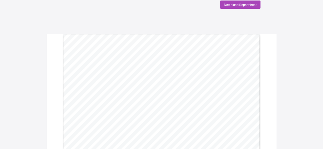
click at [243, 5] on span "Download Reportsheet" at bounding box center [240, 5] width 33 height 4
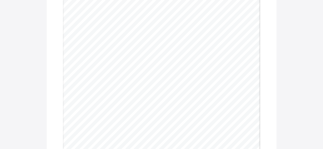
scroll to position [0, 0]
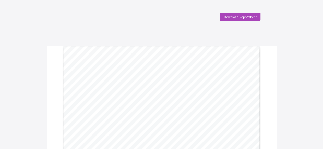
click at [238, 19] on div "Download Reportsheet" at bounding box center [240, 17] width 40 height 8
